Goal: Task Accomplishment & Management: Use online tool/utility

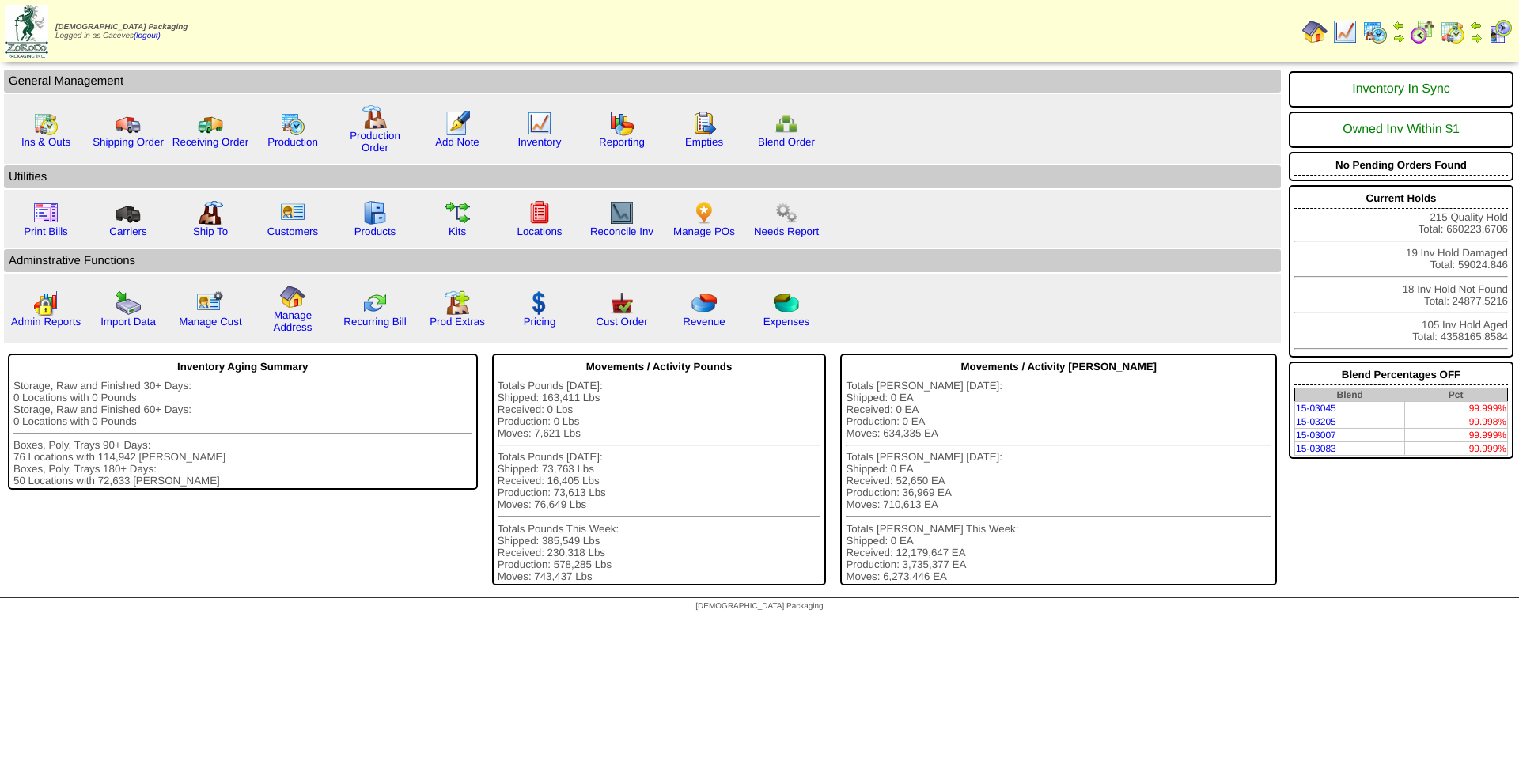
click at [1376, 26] on img at bounding box center [1375, 32] width 26 height 26
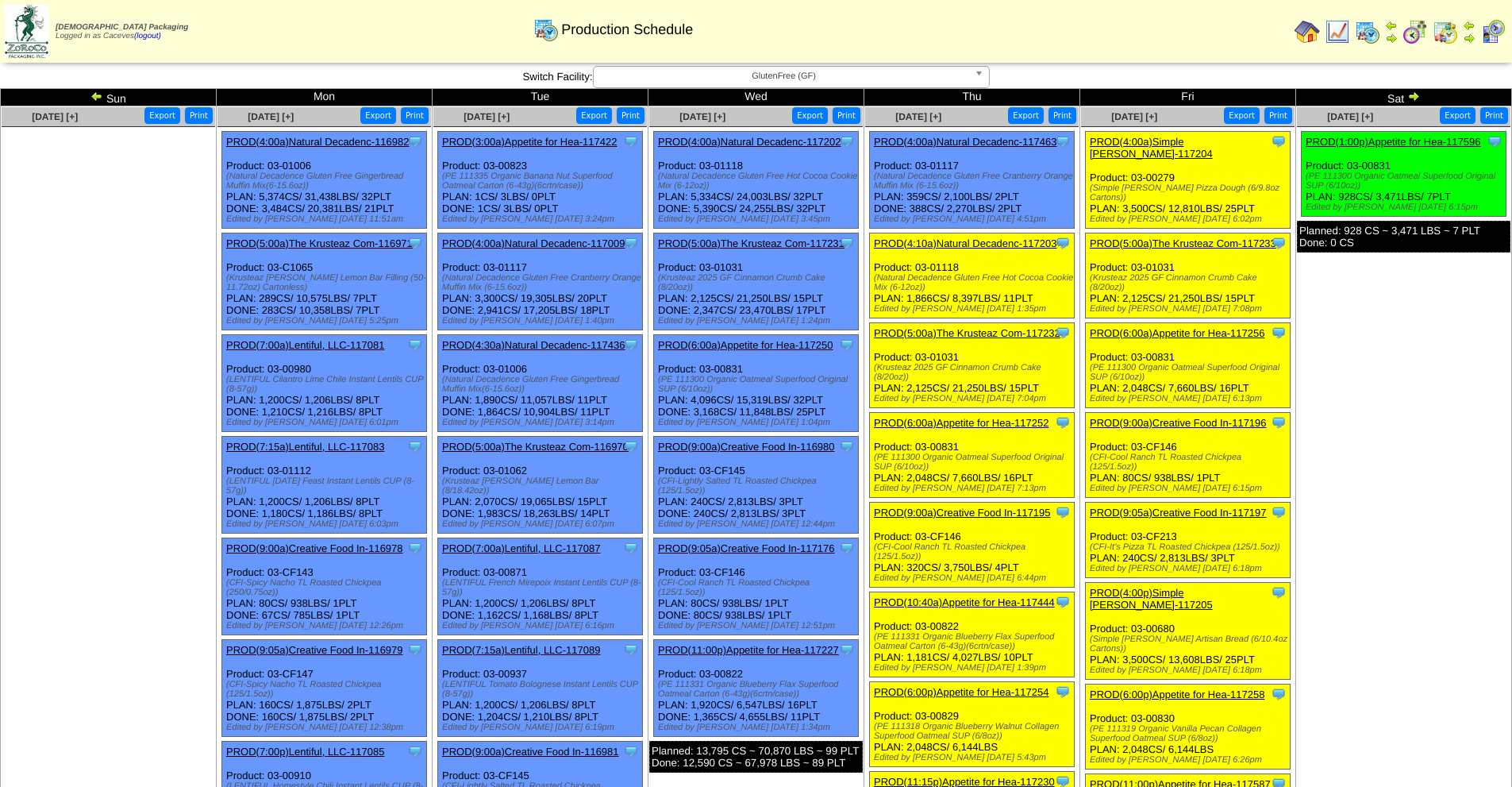
click at [927, 465] on div "(PE 111300 Organic Oatmeal Superfood Original SUP (6/10oz))" at bounding box center [974, 462] width 200 height 19
click at [927, 469] on div "(PE 111300 Organic Oatmeal Superfood Original SUP (6/10oz))" at bounding box center [974, 462] width 200 height 19
drag, startPoint x: 924, startPoint y: 464, endPoint x: 878, endPoint y: 432, distance: 56.0
click at [878, 432] on div "Clone Item PROD(6:00a)Appetite for Hea-117252 Appetite for Healthy Living Sched…" at bounding box center [972, 455] width 205 height 85
click at [928, 467] on div "(PE 111300 Organic Oatmeal Superfood Original SUP (6/10oz))" at bounding box center [974, 462] width 200 height 19
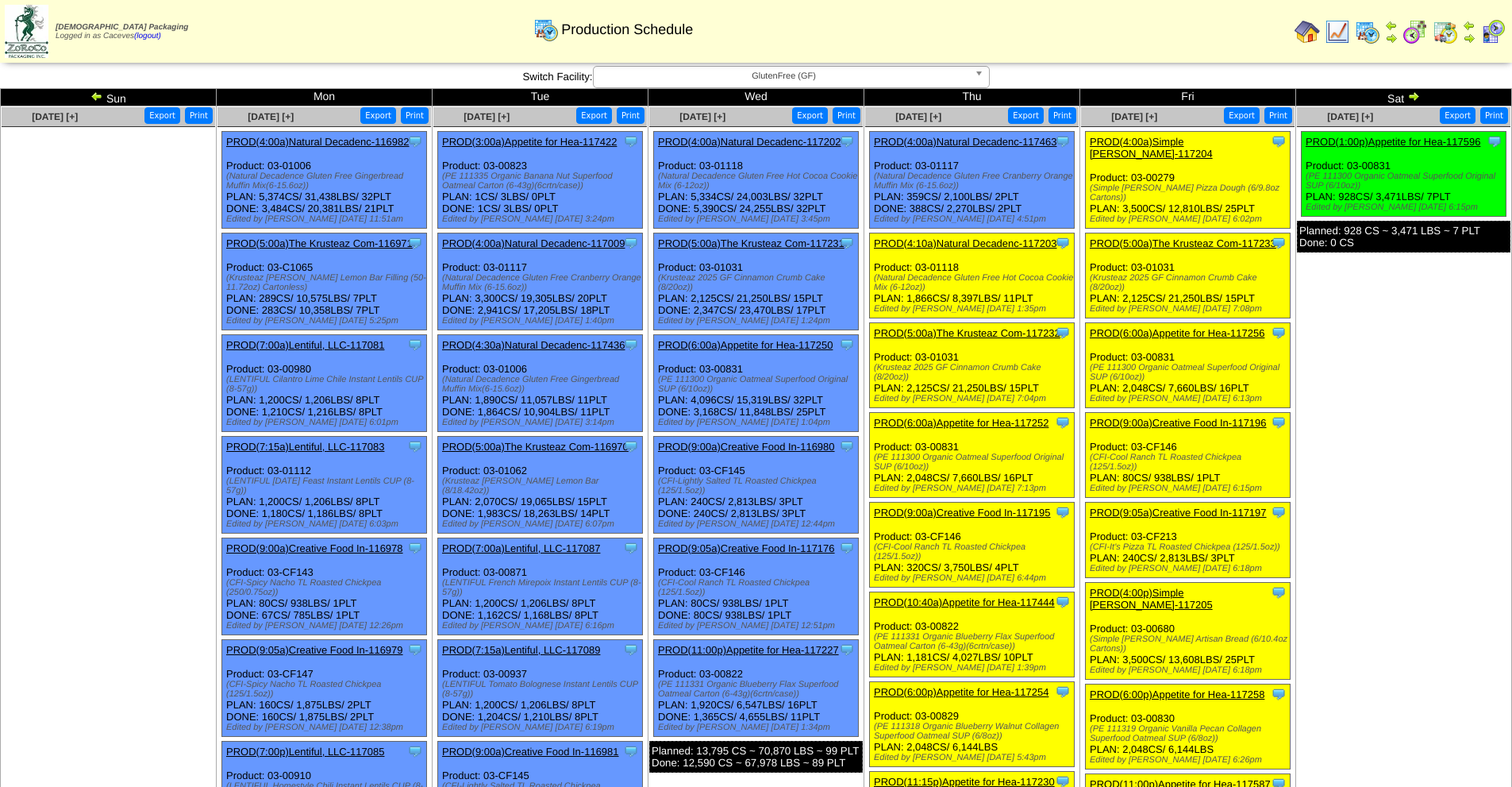
drag, startPoint x: 923, startPoint y: 465, endPoint x: 899, endPoint y: 451, distance: 27.8
click at [899, 451] on div "Clone Item PROD(6:00a)Appetite for Hea-117252 Appetite for Healthy Living Sched…" at bounding box center [972, 455] width 205 height 85
drag, startPoint x: 926, startPoint y: 467, endPoint x: 872, endPoint y: 460, distance: 54.5
click at [872, 460] on div "Clone Item PROD(6:00a)Appetite for Hea-117252 Appetite for Healthy Living Sched…" at bounding box center [972, 455] width 205 height 85
copy div "(PE 111300 Organic Oatmeal Superfood Original SUP (6/10oz)"
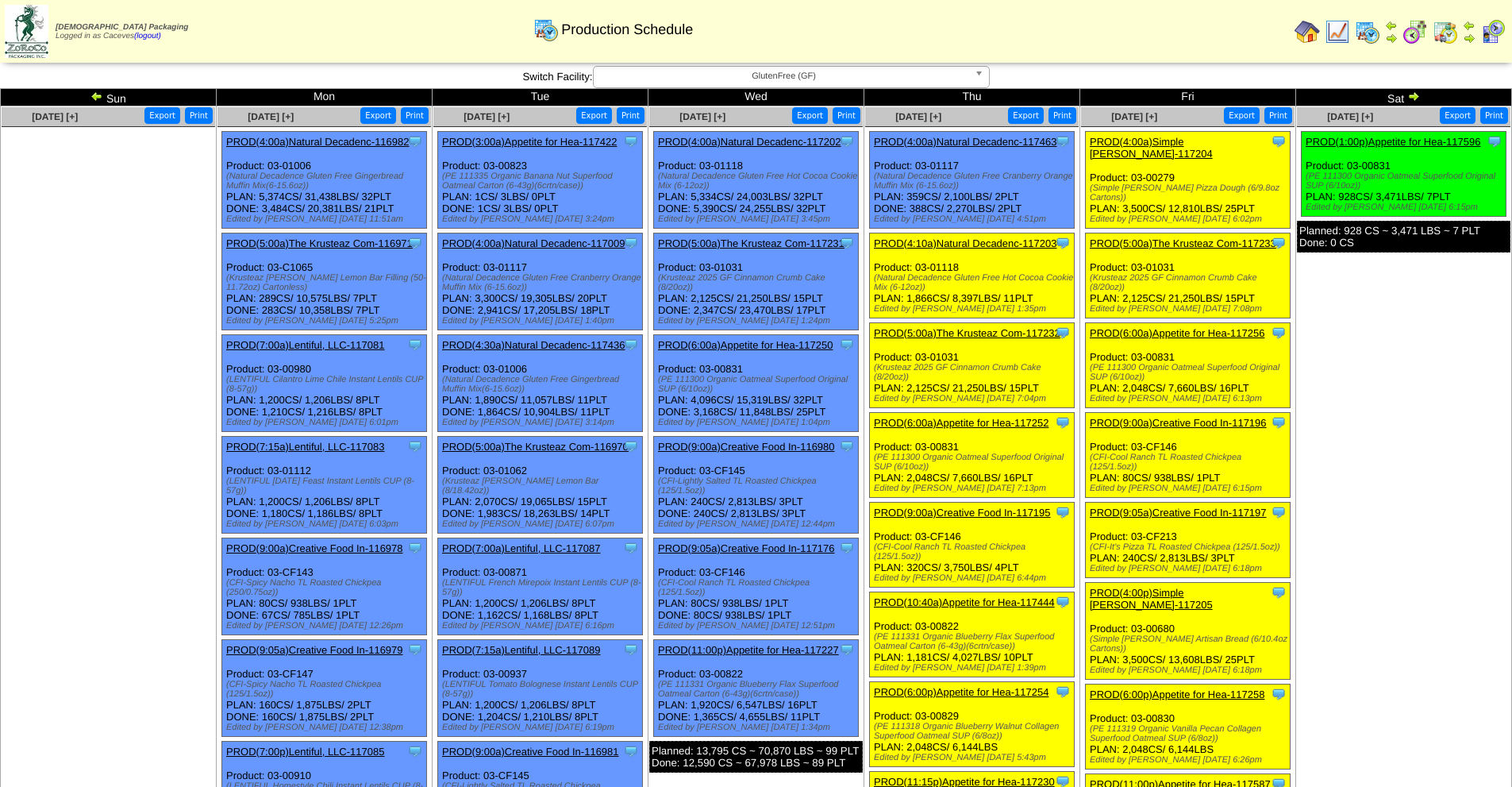
click at [1000, 735] on div "(PE 111318 Organic Blueberry Walnut Collagen Superfood Oatmeal SUP (6/8oz))" at bounding box center [974, 731] width 200 height 19
drag, startPoint x: 997, startPoint y: 732, endPoint x: 981, endPoint y: 723, distance: 18.4
click at [981, 723] on div "(PE 111318 Organic Blueberry Walnut Collagen Superfood Oatmeal SUP (6/8oz))" at bounding box center [974, 731] width 200 height 19
drag, startPoint x: 1000, startPoint y: 737, endPoint x: 875, endPoint y: 730, distance: 125.2
click at [875, 730] on div "(PE 111318 Organic Blueberry Walnut Collagen Superfood Oatmeal SUP (6/8oz))" at bounding box center [974, 731] width 200 height 19
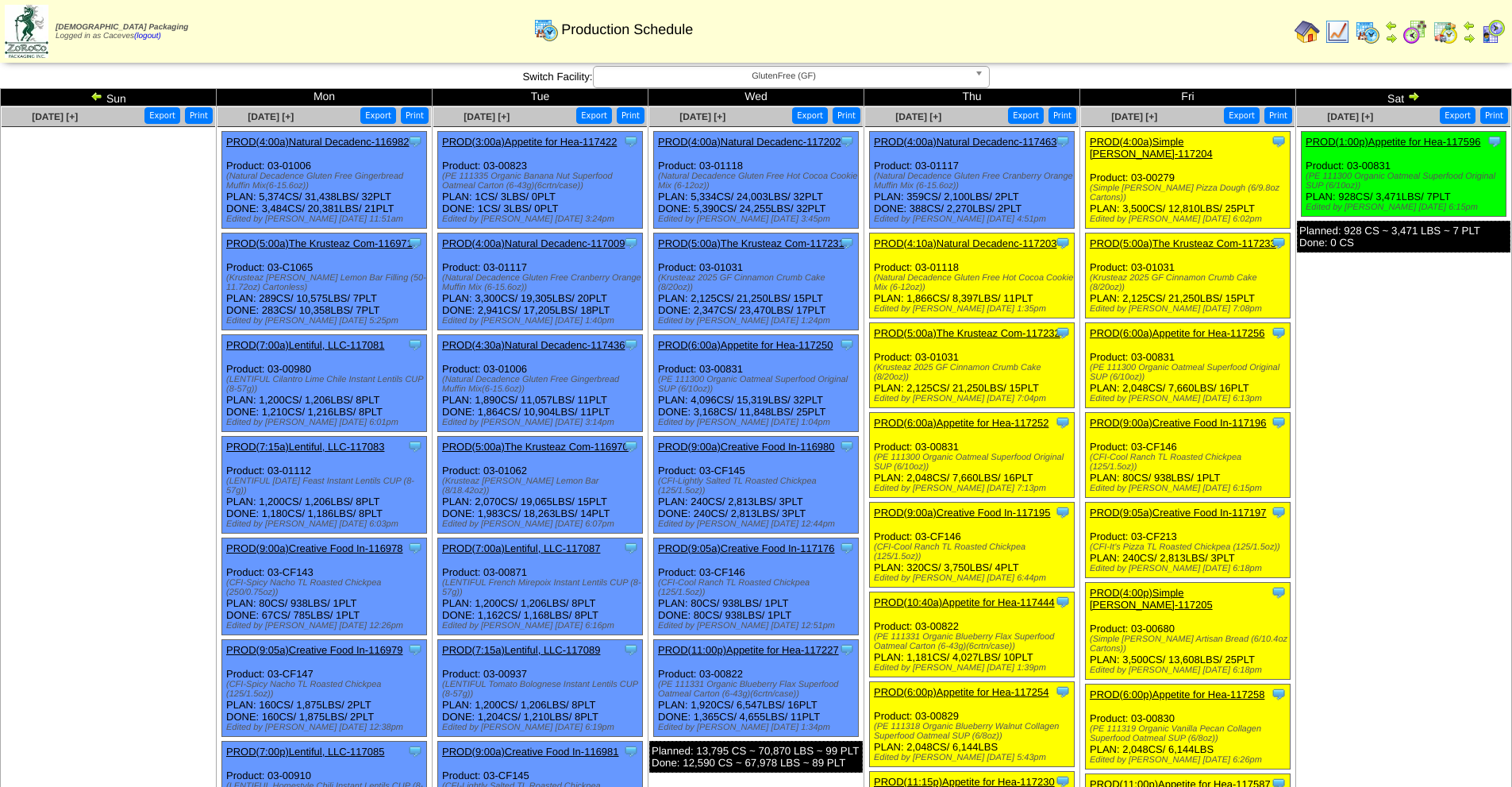
copy div "(PE 111318 Organic Blueberry Walnut Collagen Superfood Oatmeal SUP (6/8oz)"
